Goal: Check status: Check status

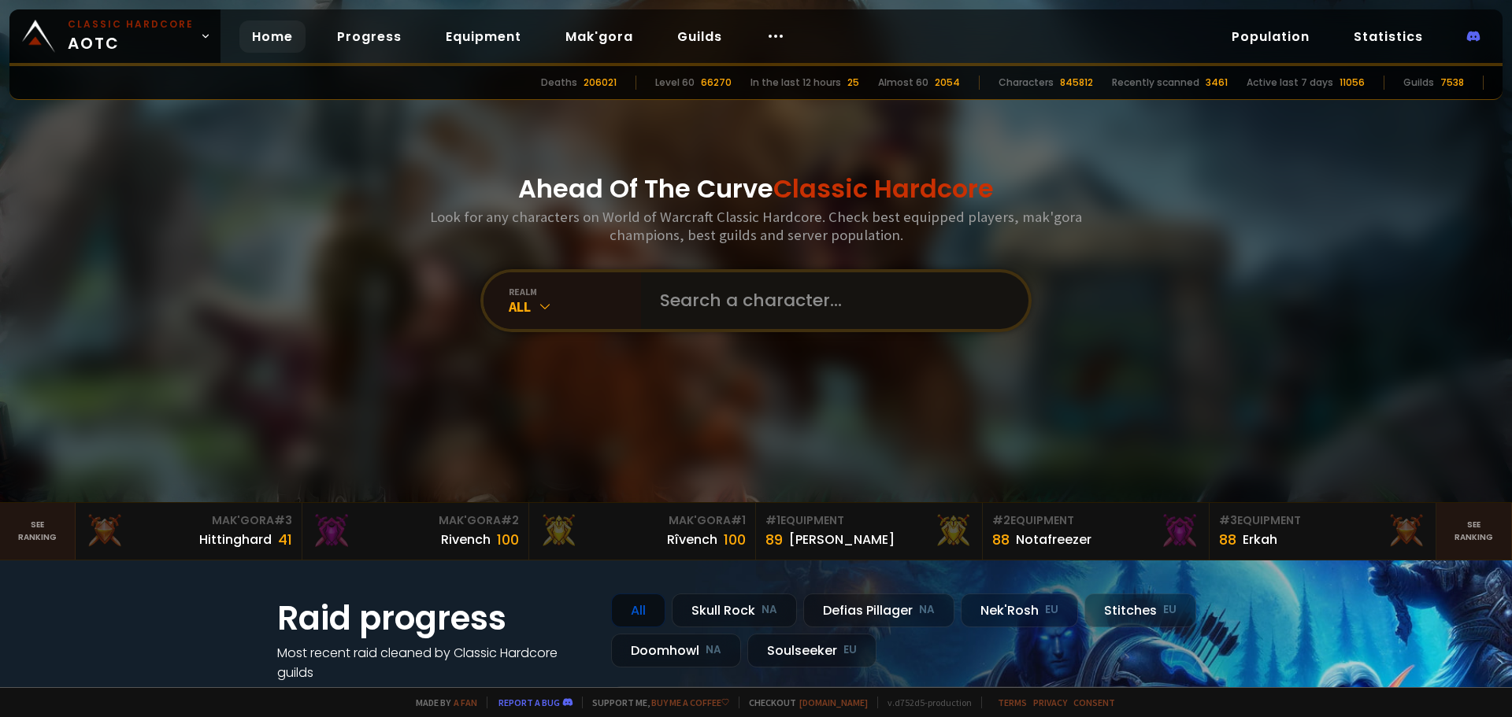
click at [735, 302] on input "text" at bounding box center [829, 300] width 359 height 57
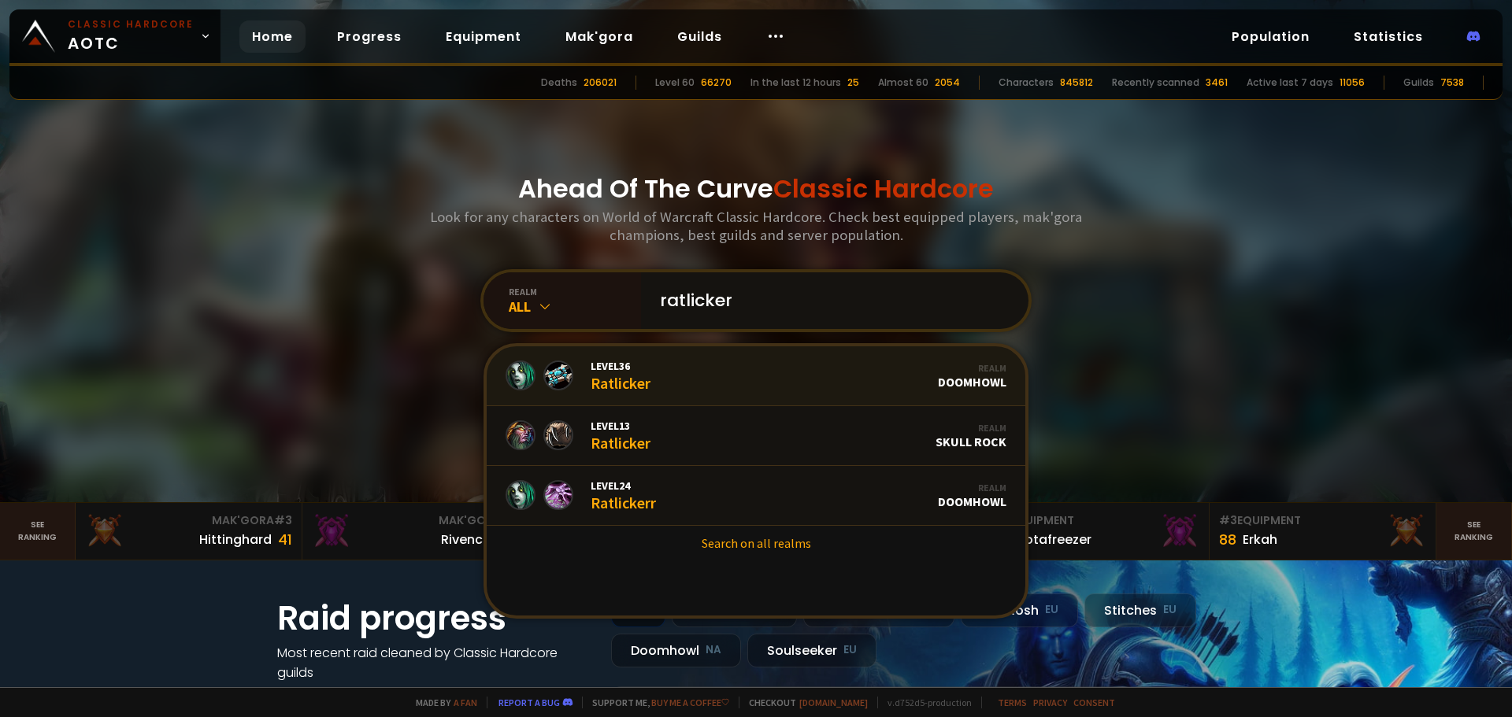
type input "ratlicker"
click at [721, 389] on link "Level 36 Ratlicker Realm Doomhowl" at bounding box center [756, 376] width 538 height 60
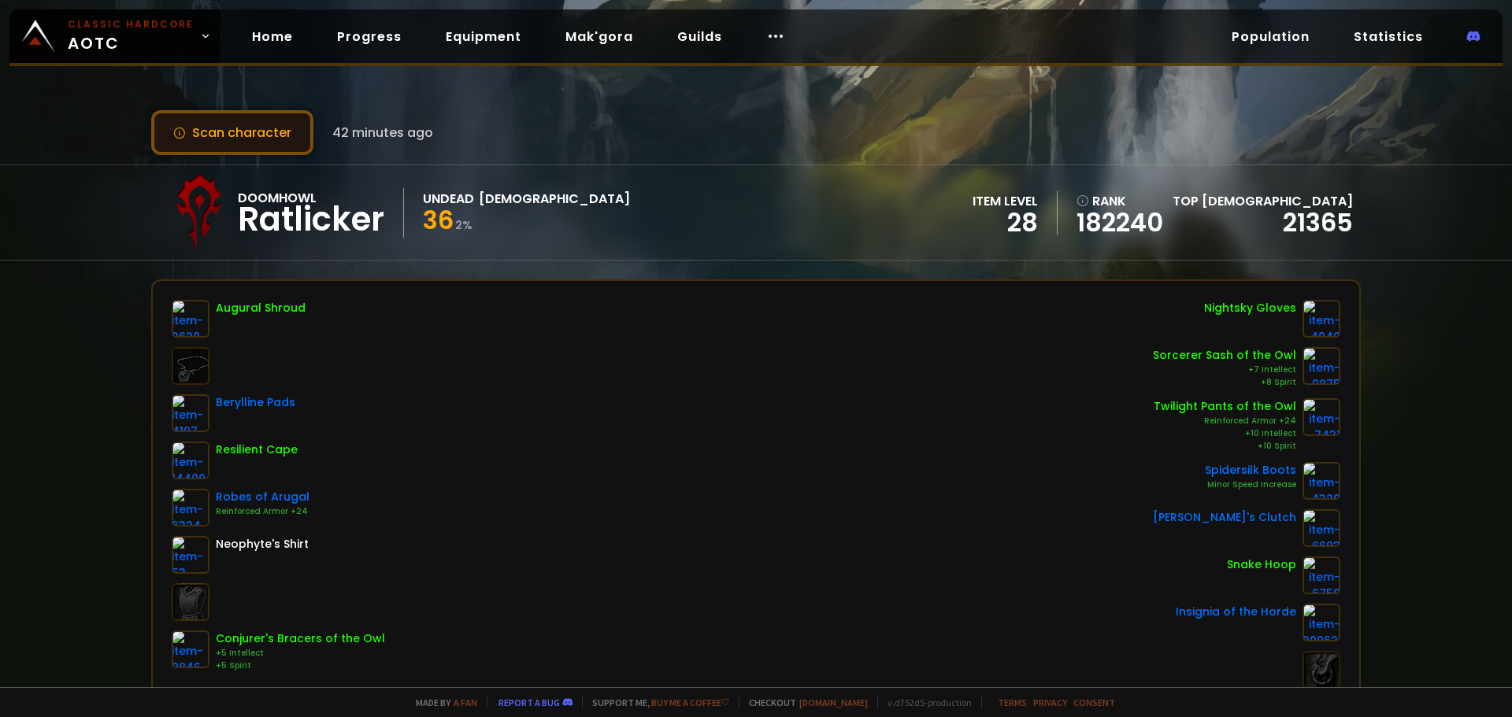
click at [255, 124] on button "Scan character" at bounding box center [232, 132] width 162 height 45
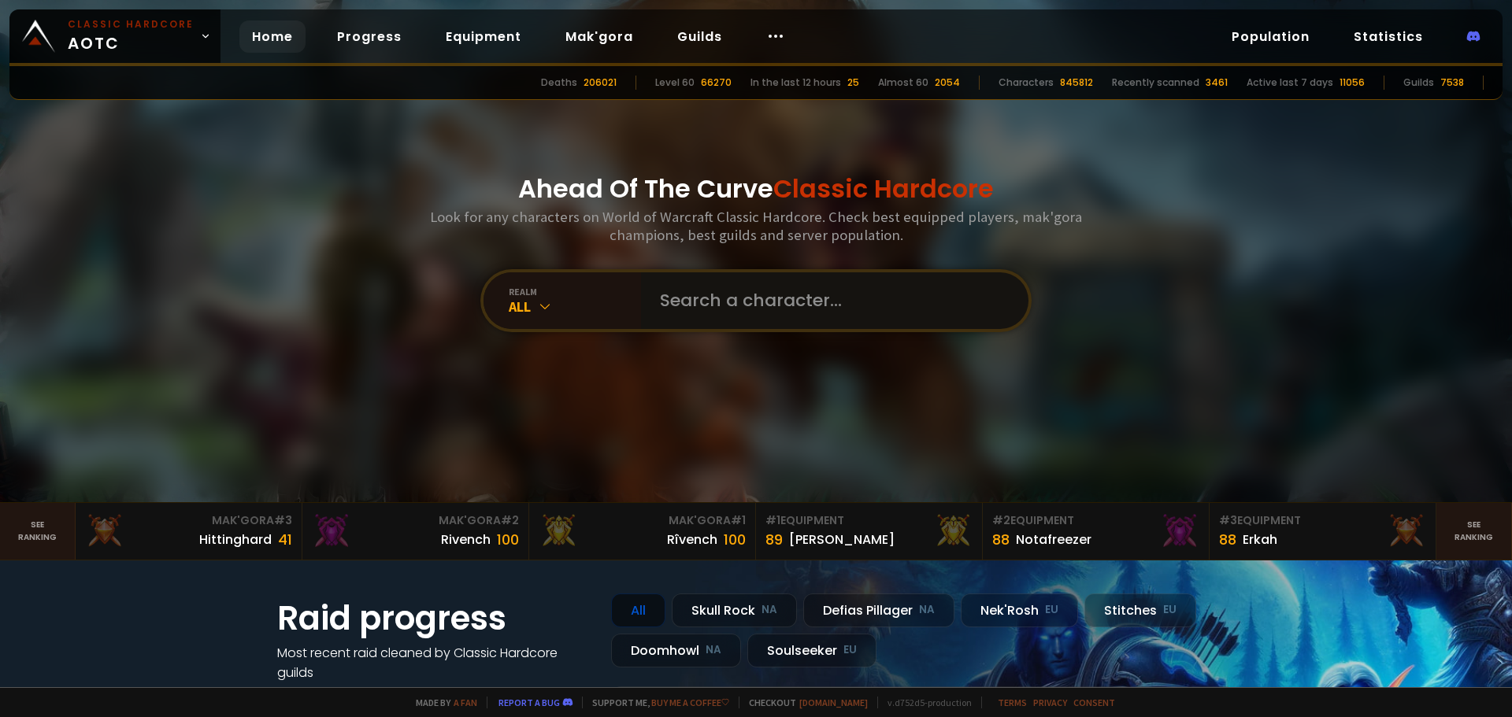
click at [731, 302] on input "text" at bounding box center [829, 300] width 359 height 57
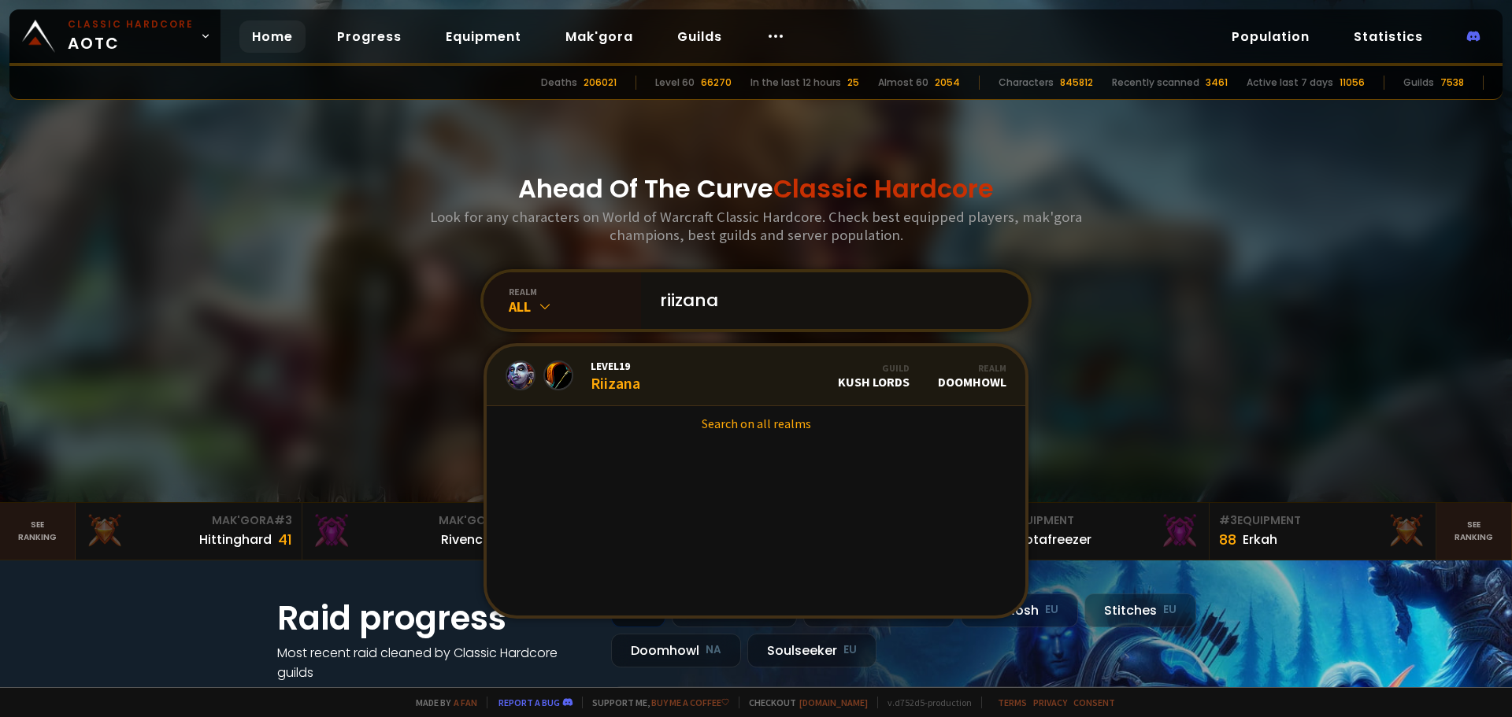
type input "riizana"
click at [714, 373] on link "Level 19 Riizana Guild Kush Lords Realm Doomhowl" at bounding box center [756, 376] width 538 height 60
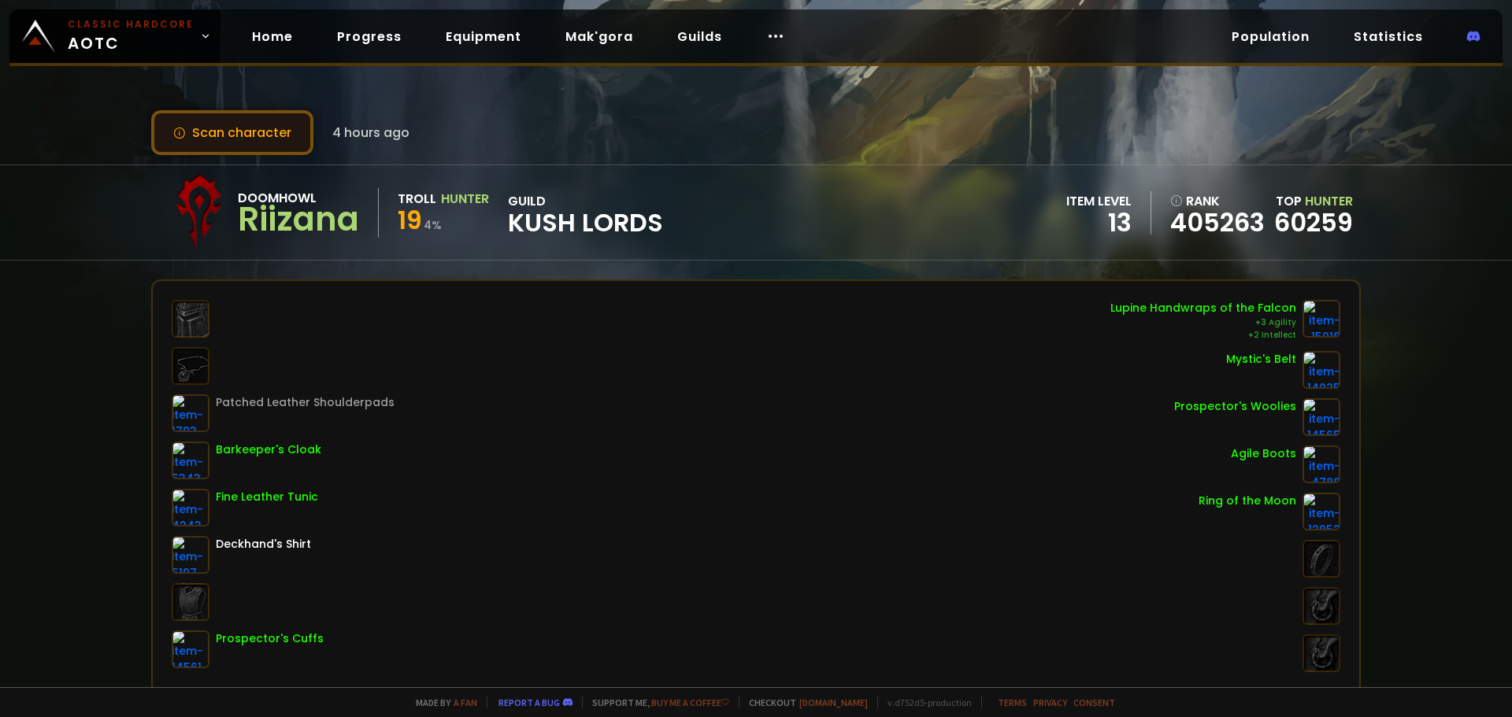
click at [268, 139] on button "Scan character" at bounding box center [232, 132] width 162 height 45
